Goal: Check status

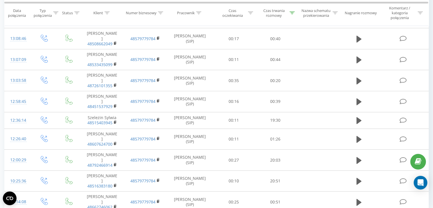
scroll to position [282, 0]
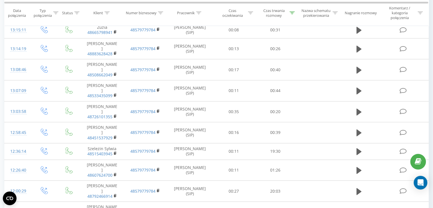
scroll to position [315, 0]
